Goal: Navigation & Orientation: Find specific page/section

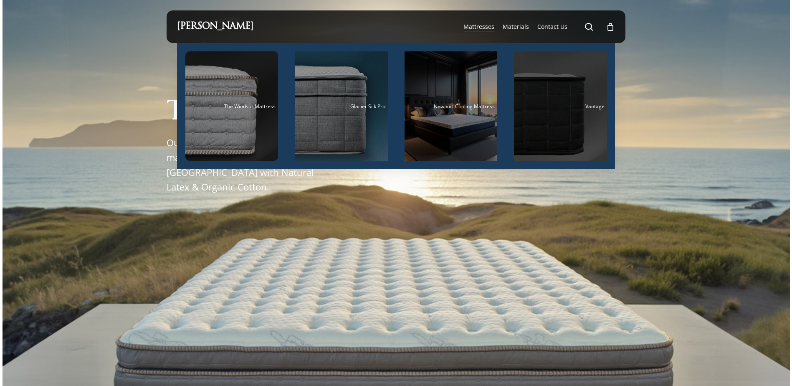
click at [575, 94] on div "Main Menu" at bounding box center [560, 105] width 93 height 109
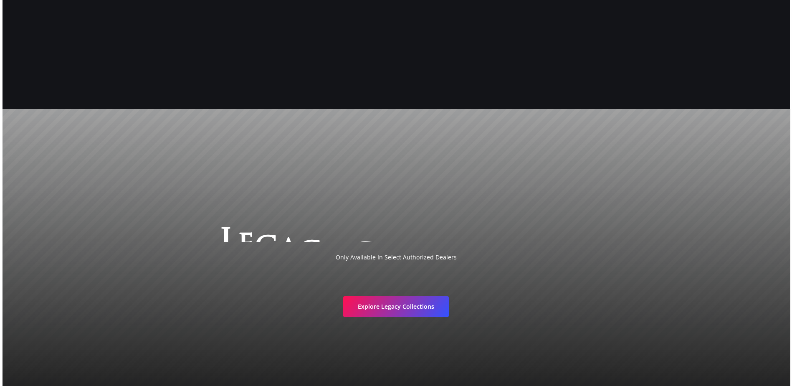
scroll to position [1776, 0]
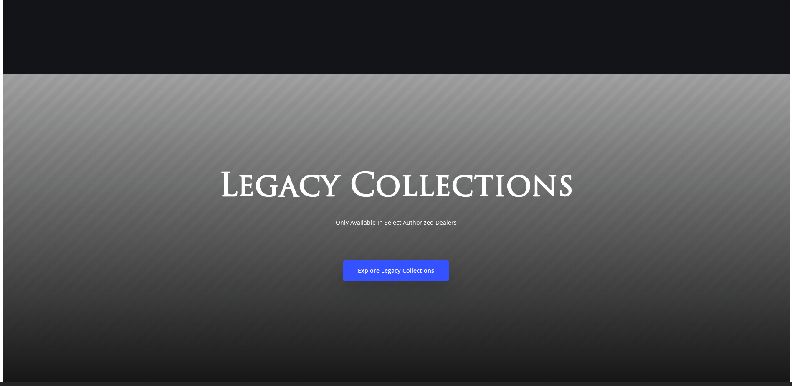
click at [392, 281] on link "Explore Legacy Collections" at bounding box center [396, 270] width 106 height 21
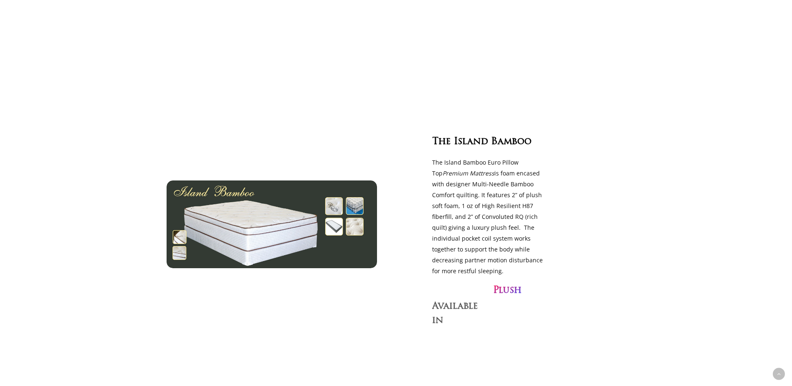
scroll to position [793, 0]
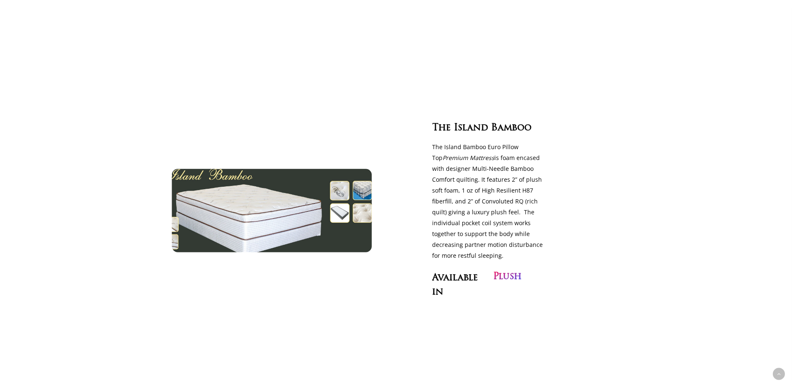
click at [341, 188] on img at bounding box center [272, 210] width 230 height 96
click at [263, 209] on img at bounding box center [272, 210] width 230 height 96
click at [294, 201] on img at bounding box center [272, 210] width 230 height 96
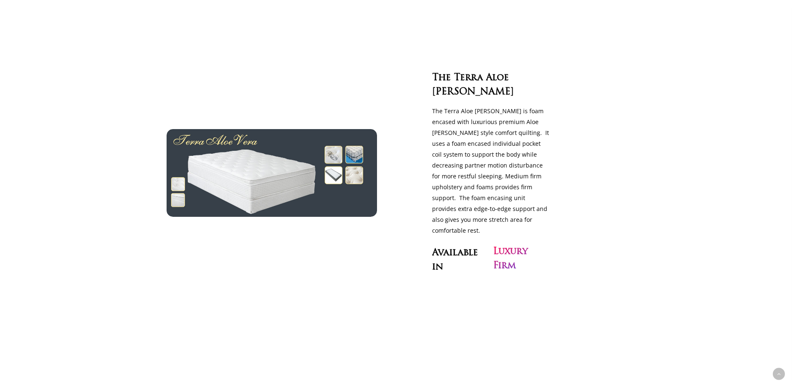
scroll to position [2129, 0]
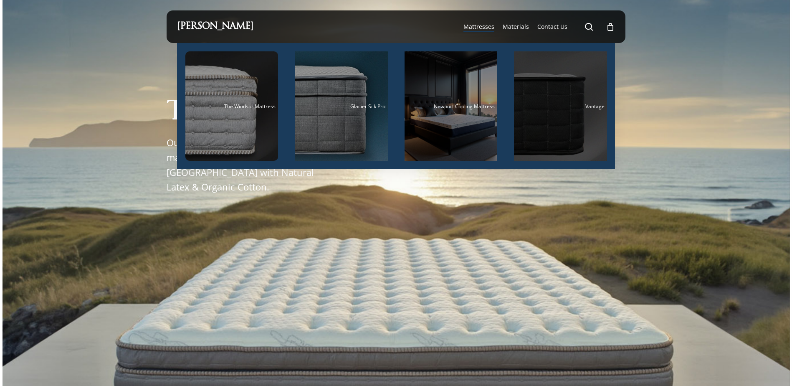
click at [556, 105] on div "Vantage" at bounding box center [560, 106] width 88 height 5
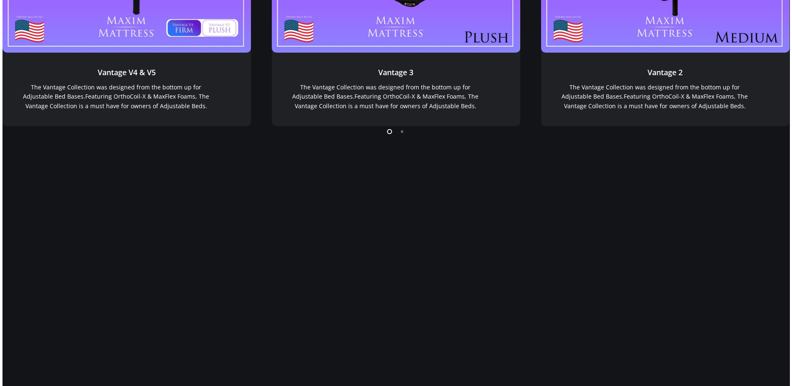
scroll to position [1808, 0]
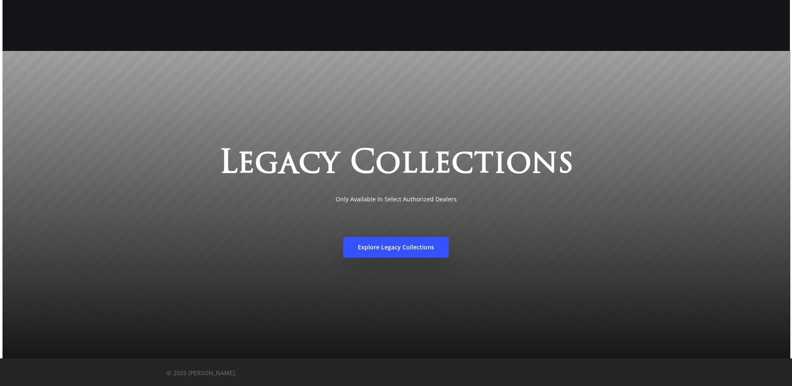
click at [417, 247] on span "Explore Legacy Collections" at bounding box center [396, 247] width 76 height 8
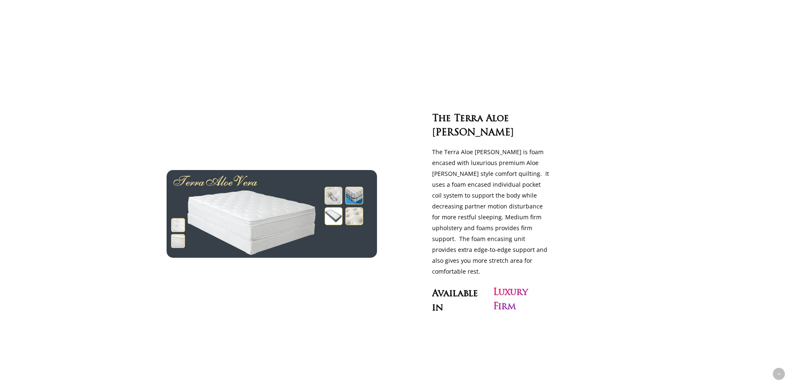
scroll to position [1962, 0]
